Goal: Communication & Community: Answer question/provide support

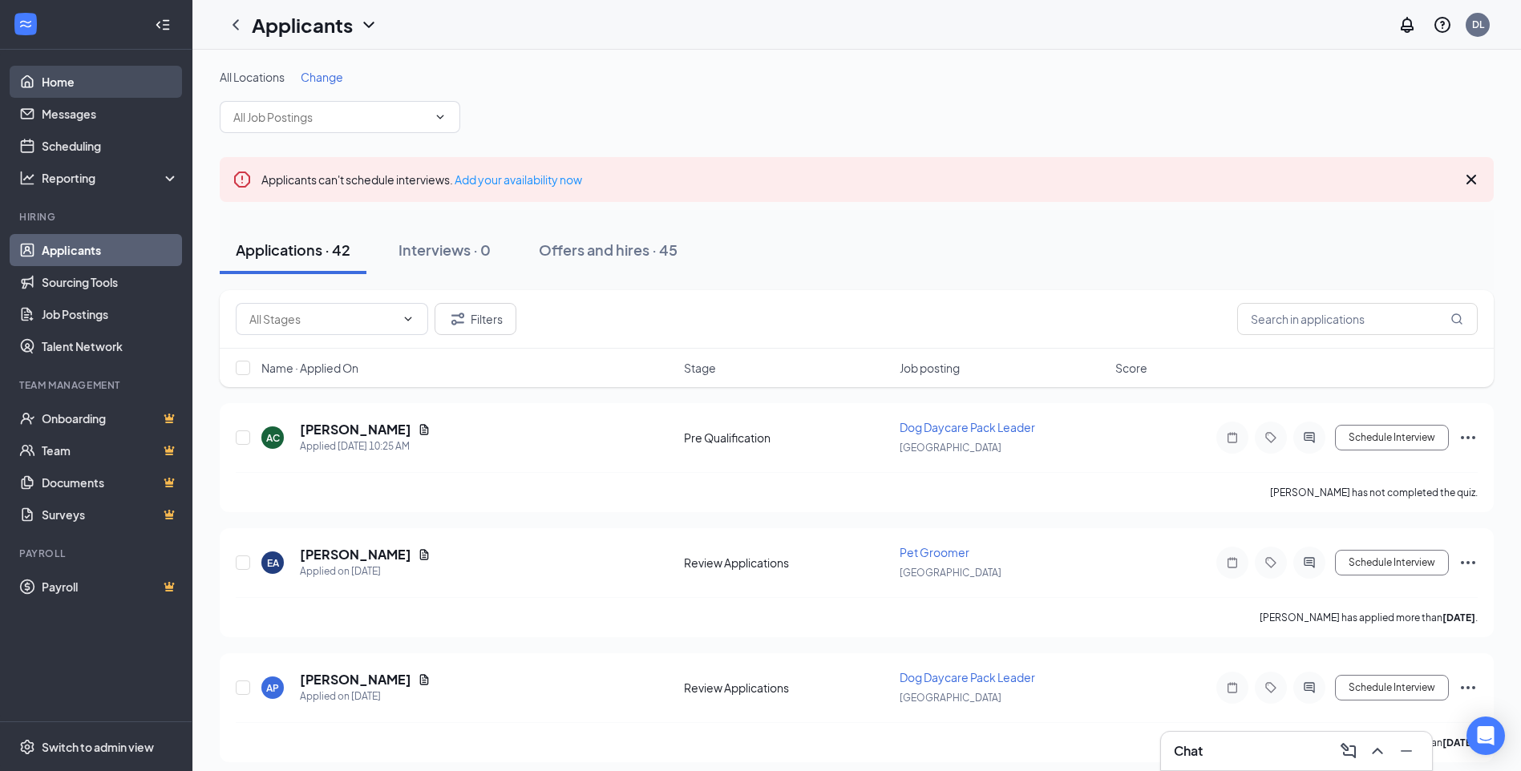
click at [87, 95] on link "Home" at bounding box center [110, 82] width 137 height 32
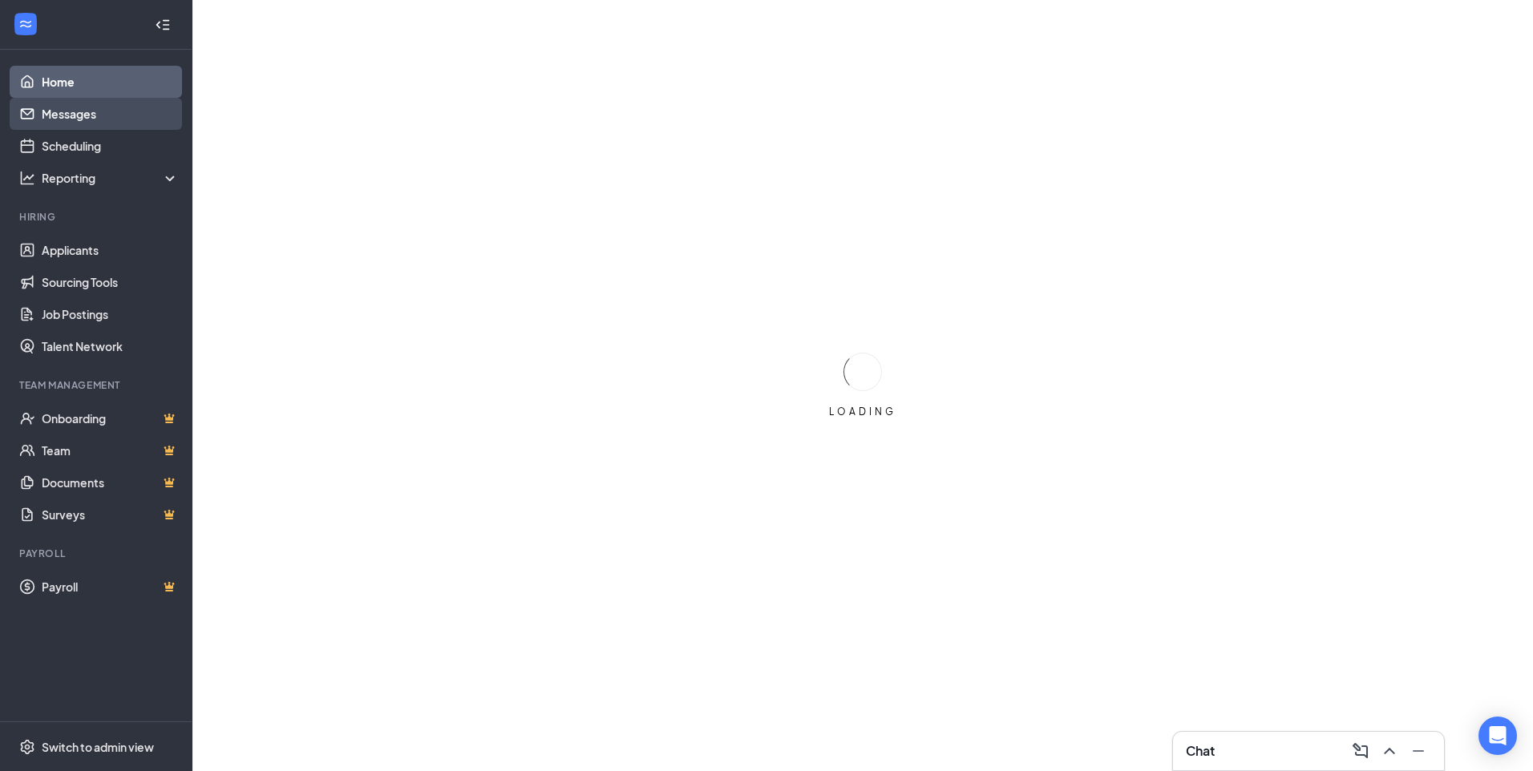
click at [86, 110] on link "Messages" at bounding box center [110, 114] width 137 height 32
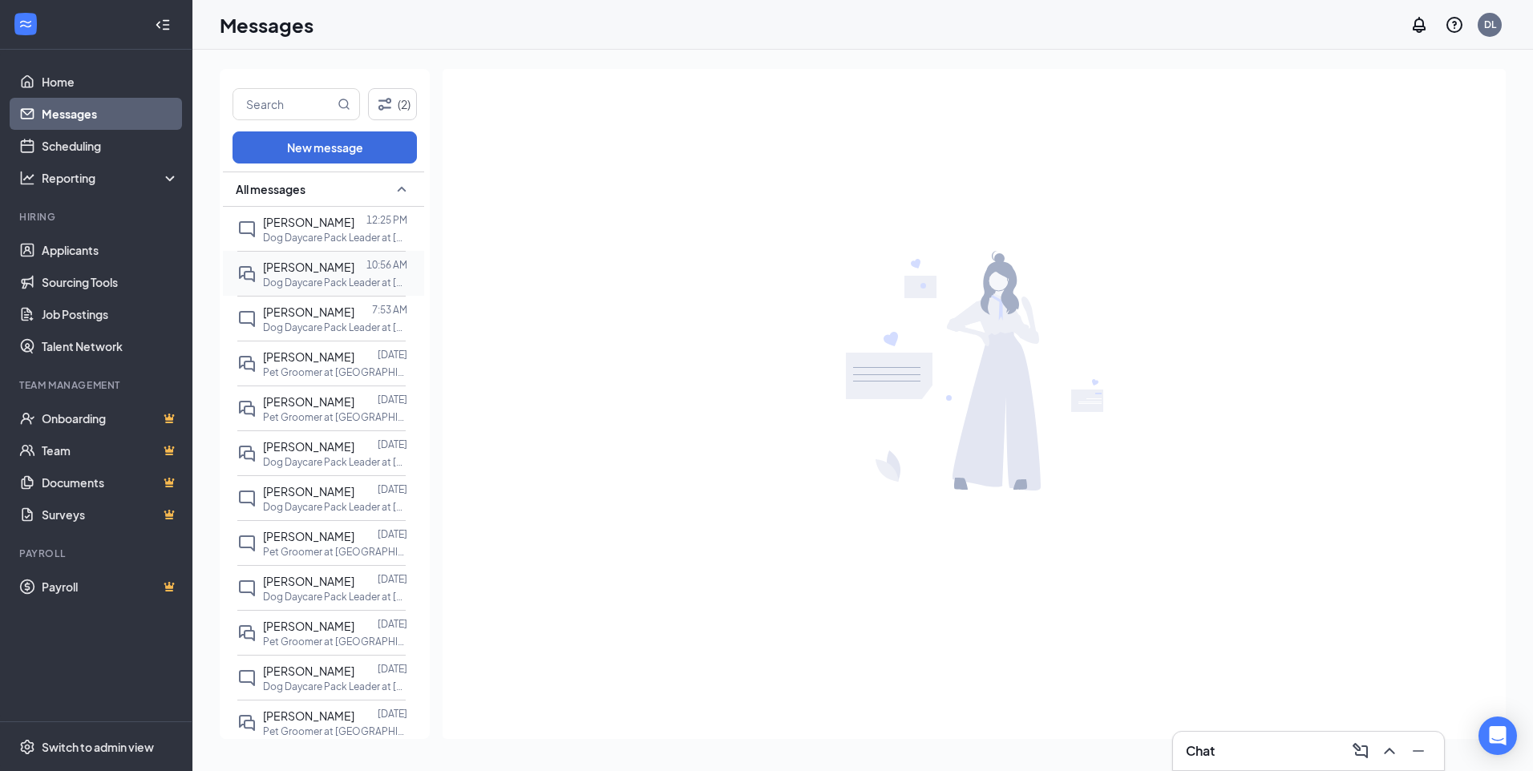
click at [354, 270] on div at bounding box center [360, 267] width 12 height 18
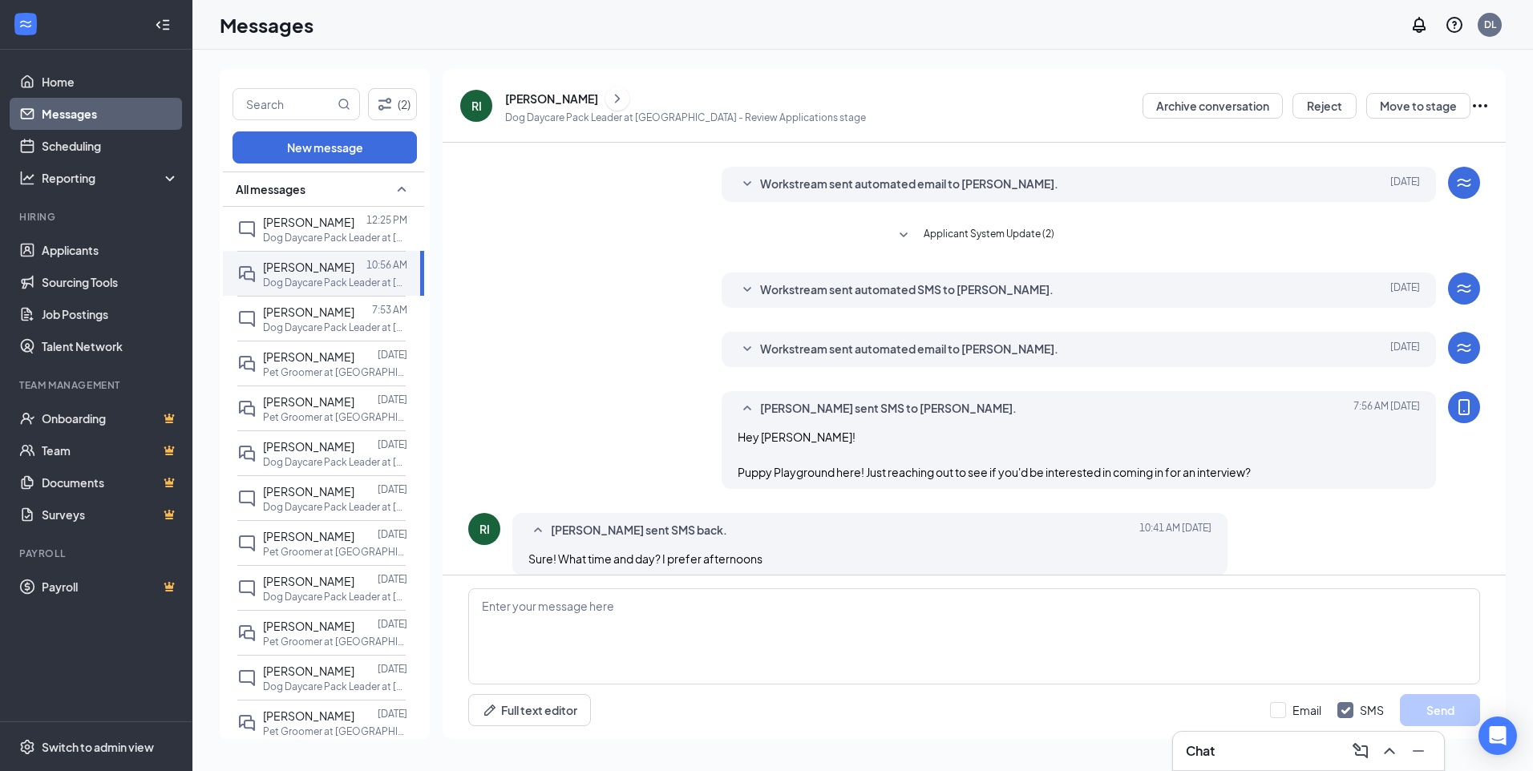
scroll to position [272, 0]
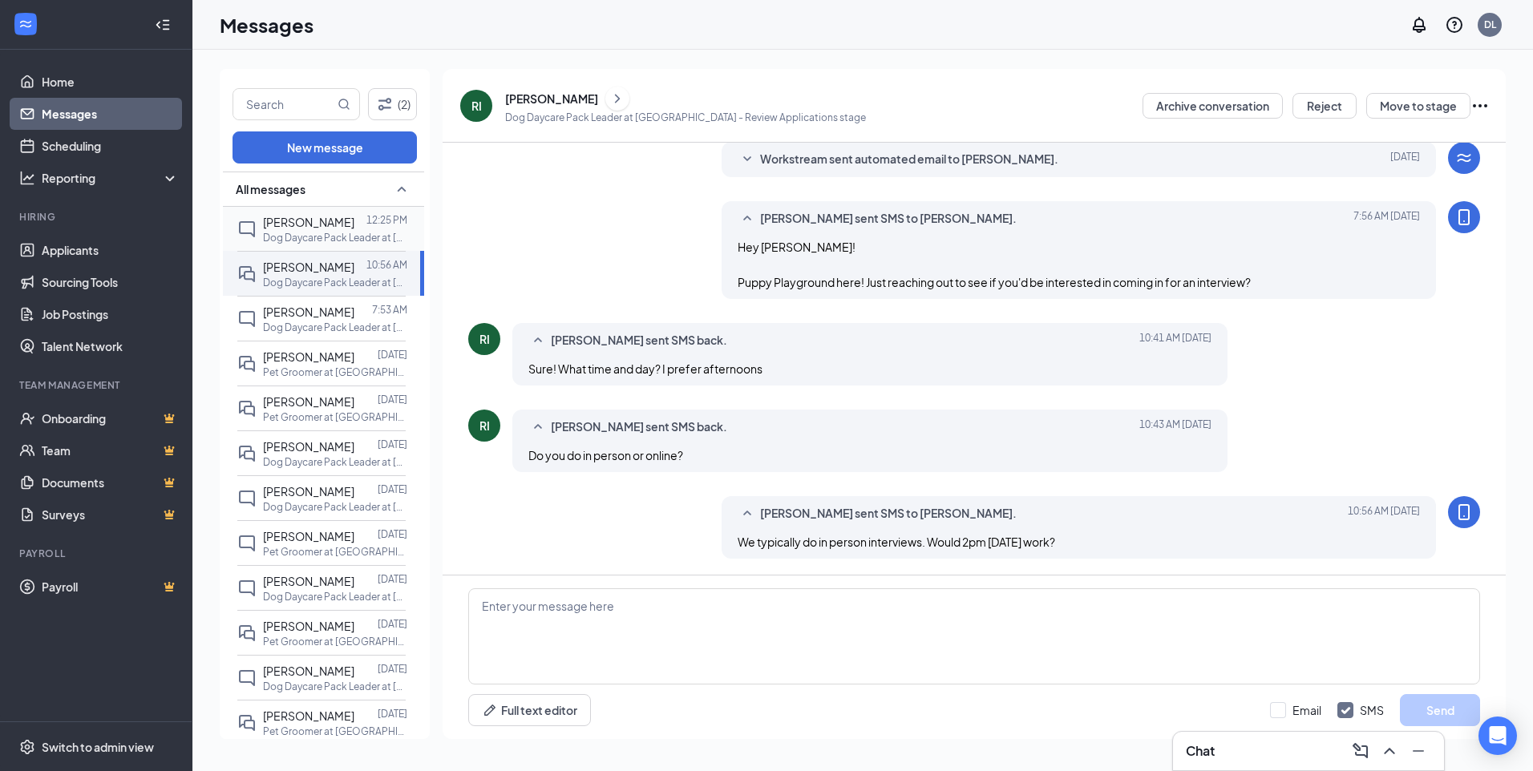
click at [316, 239] on p "Dog Daycare Pack Leader at [GEOGRAPHIC_DATA]" at bounding box center [335, 238] width 144 height 14
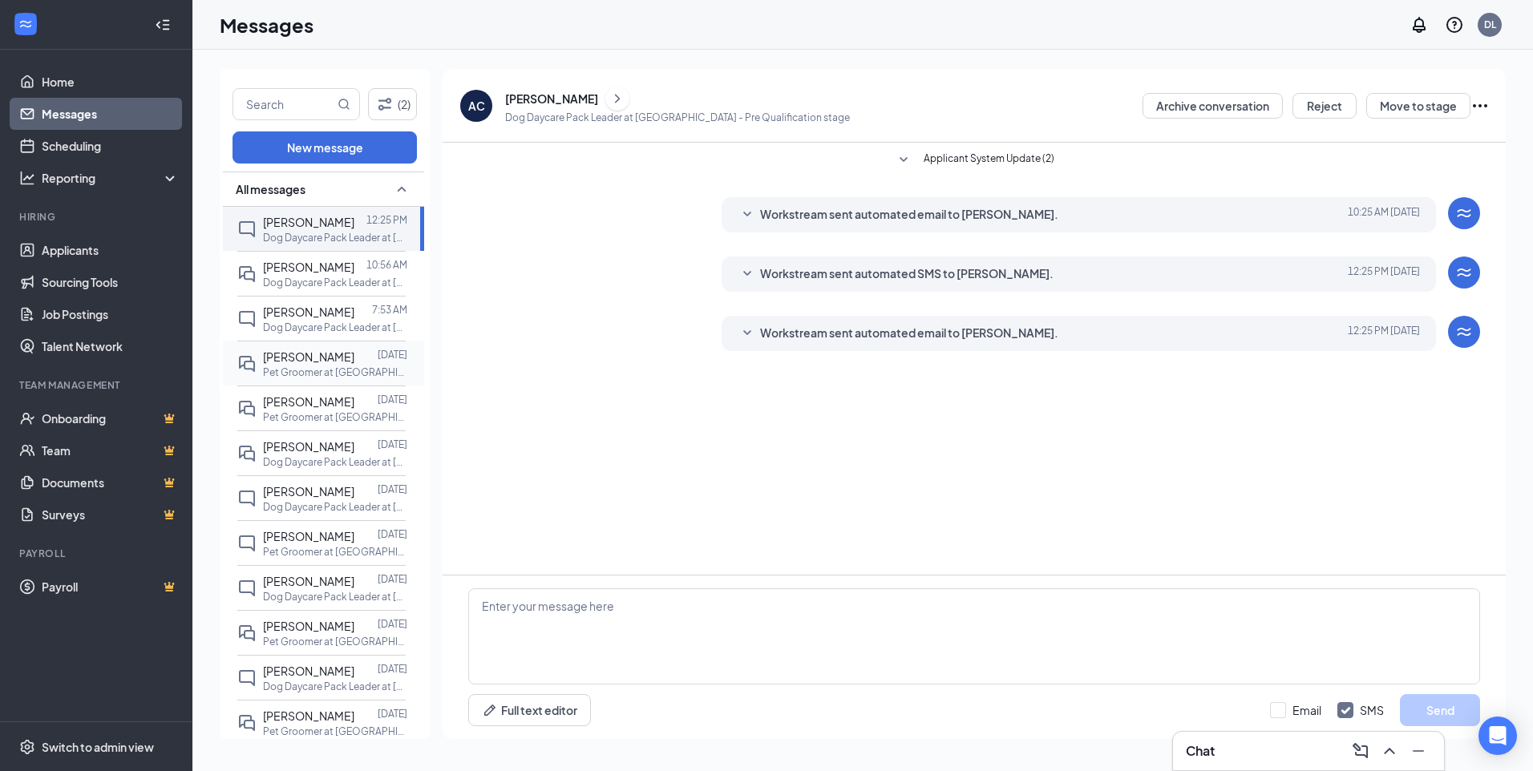
click at [326, 369] on p "Pet Groomer at [GEOGRAPHIC_DATA]" at bounding box center [335, 373] width 144 height 14
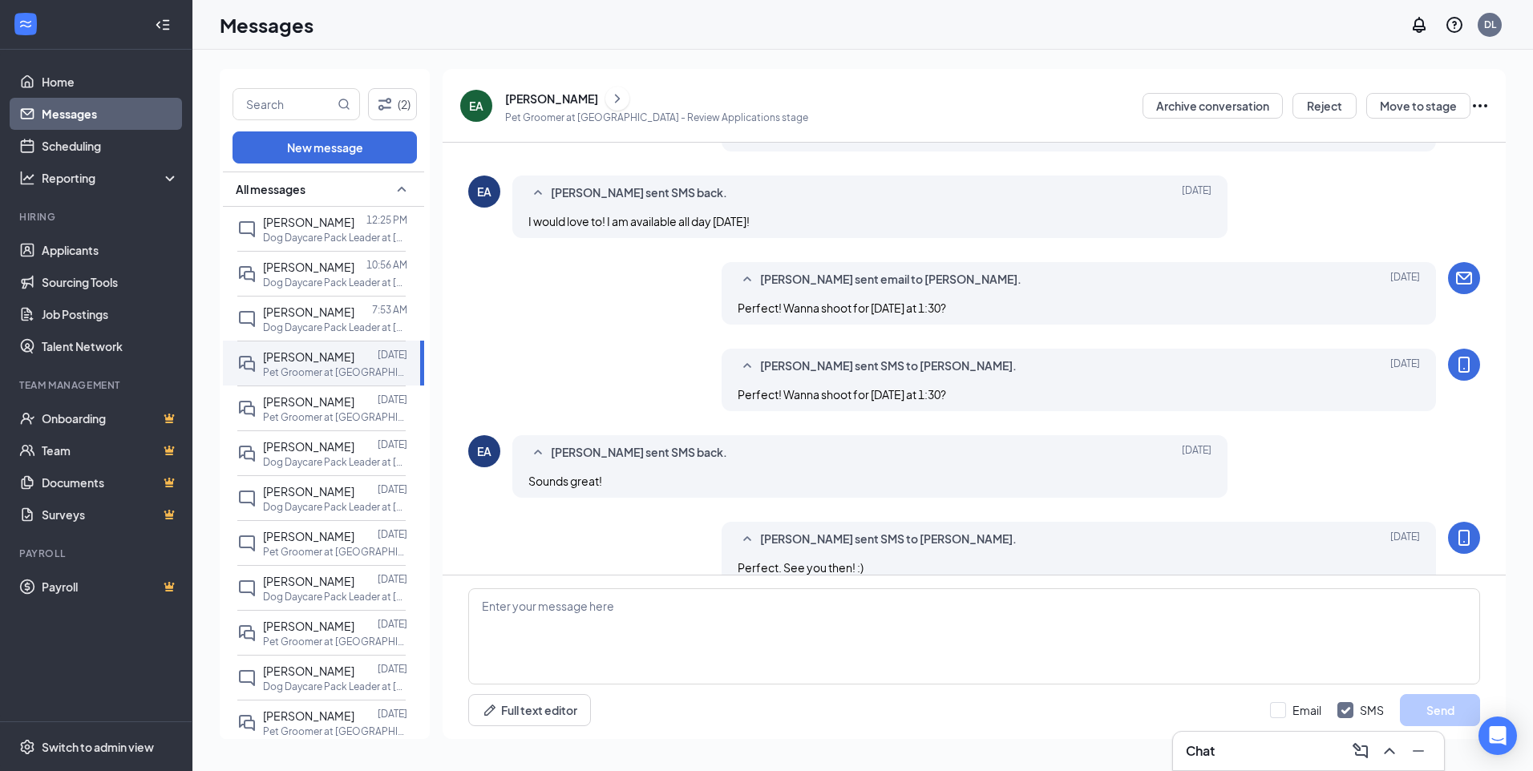
scroll to position [461, 0]
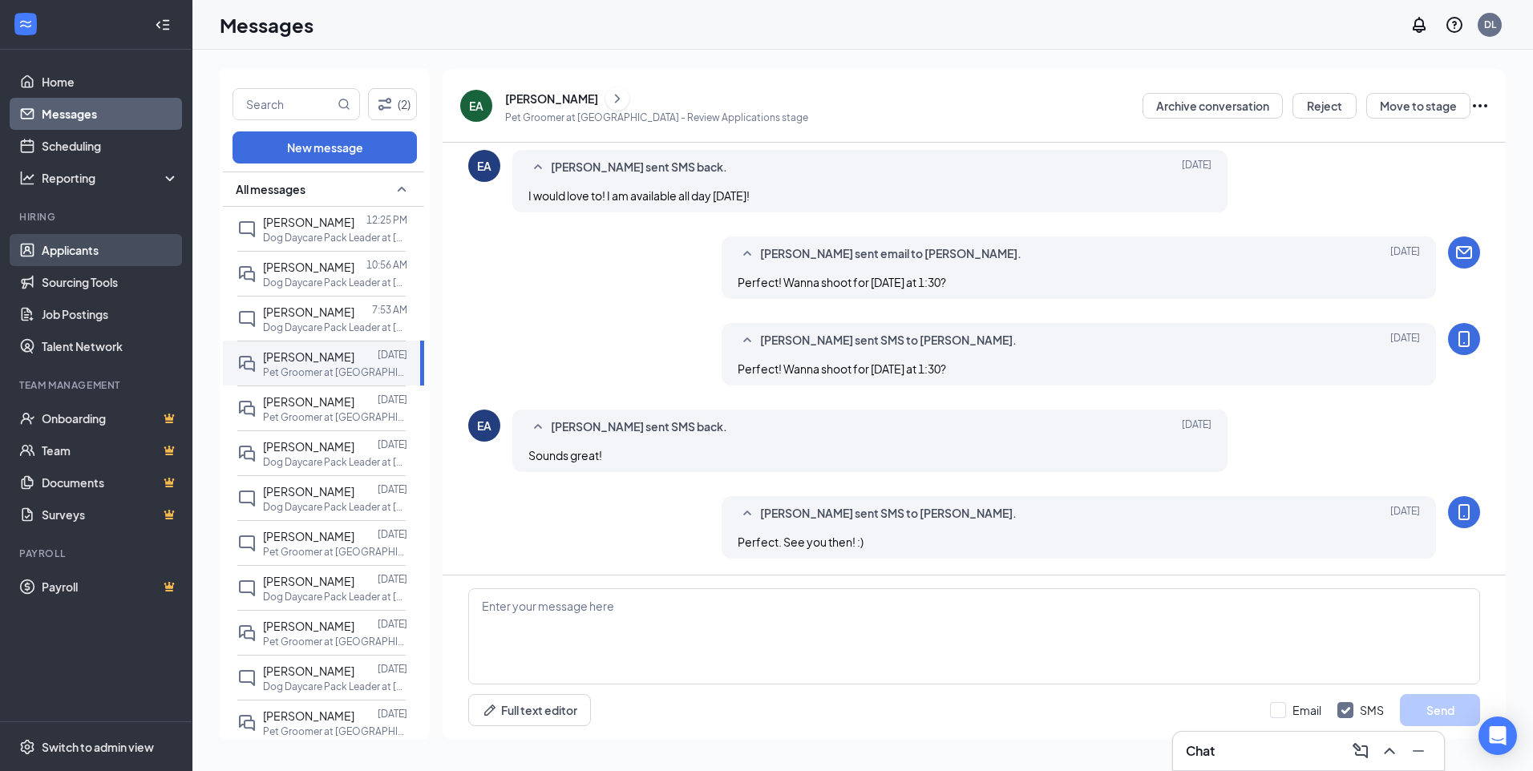
click at [83, 248] on link "Applicants" at bounding box center [110, 250] width 137 height 32
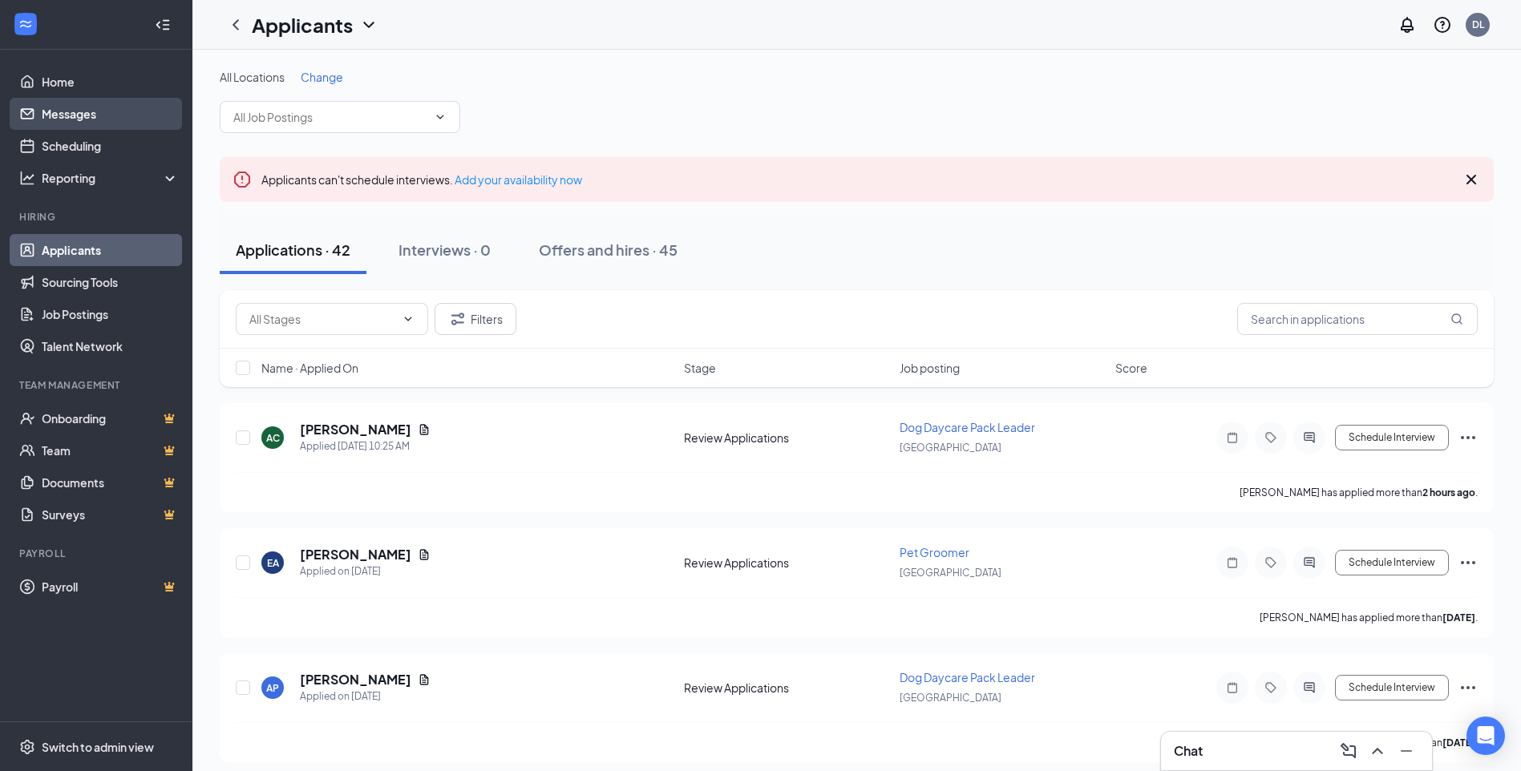
click at [75, 113] on link "Messages" at bounding box center [110, 114] width 137 height 32
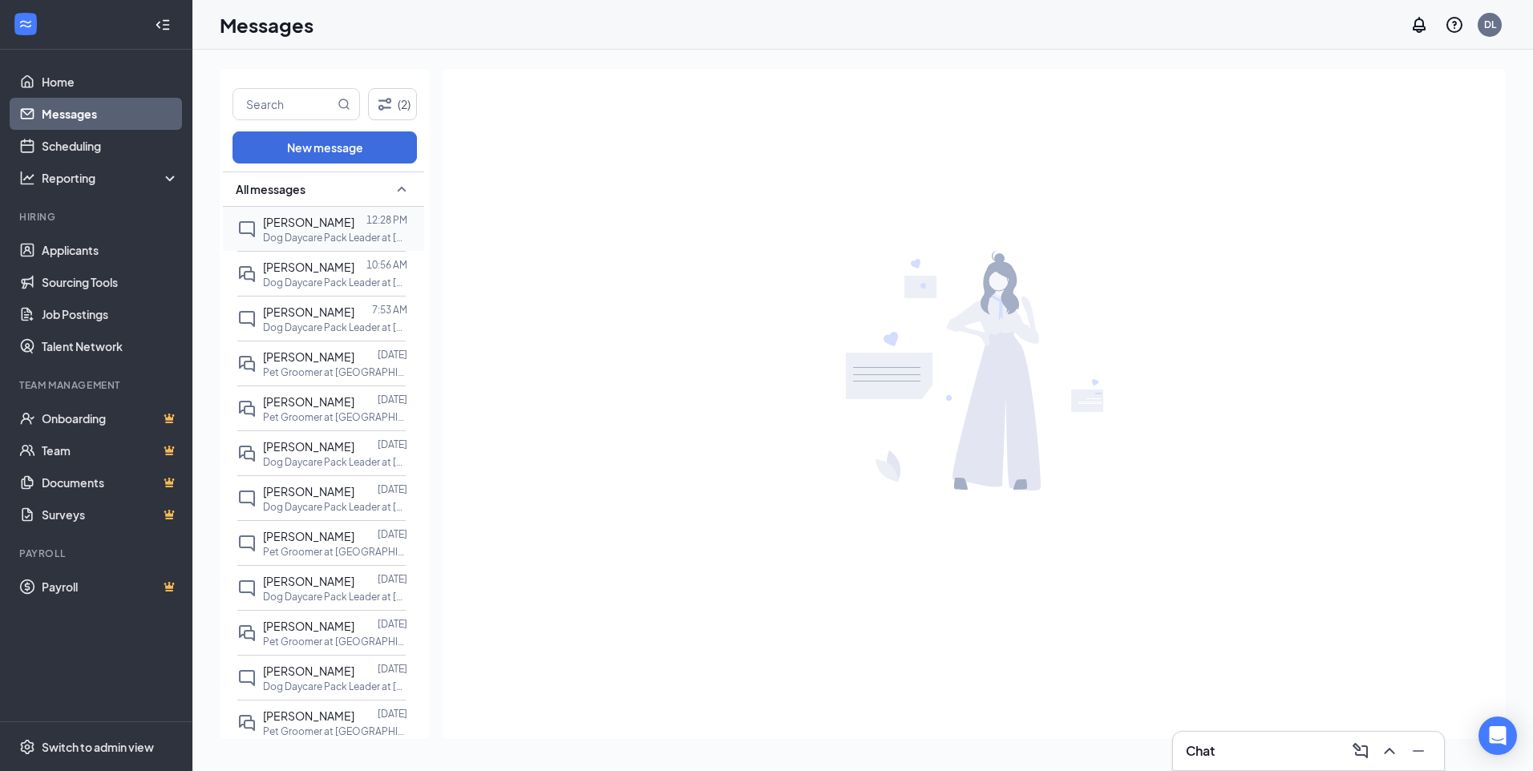
click at [361, 224] on div at bounding box center [360, 222] width 12 height 18
